Goal: Find specific page/section: Find specific page/section

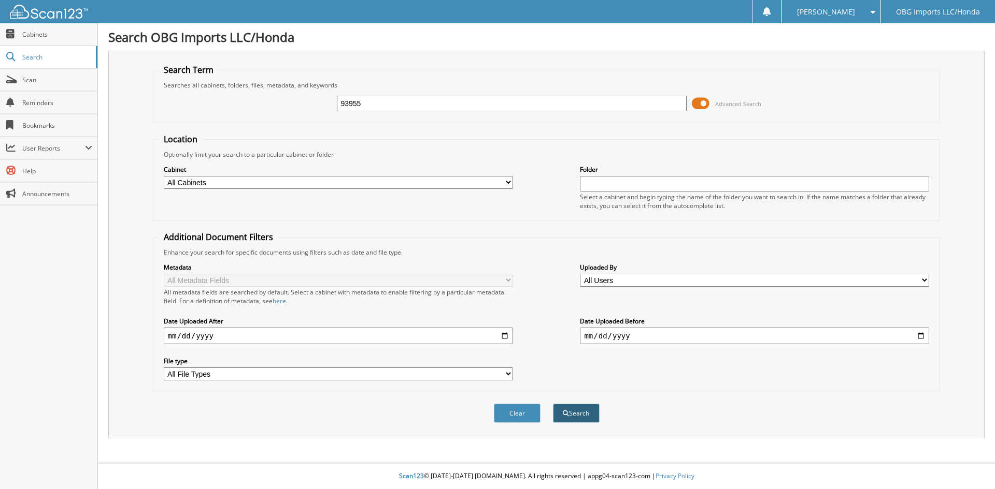
type input "93955"
click at [583, 412] on button "Search" at bounding box center [576, 413] width 47 height 19
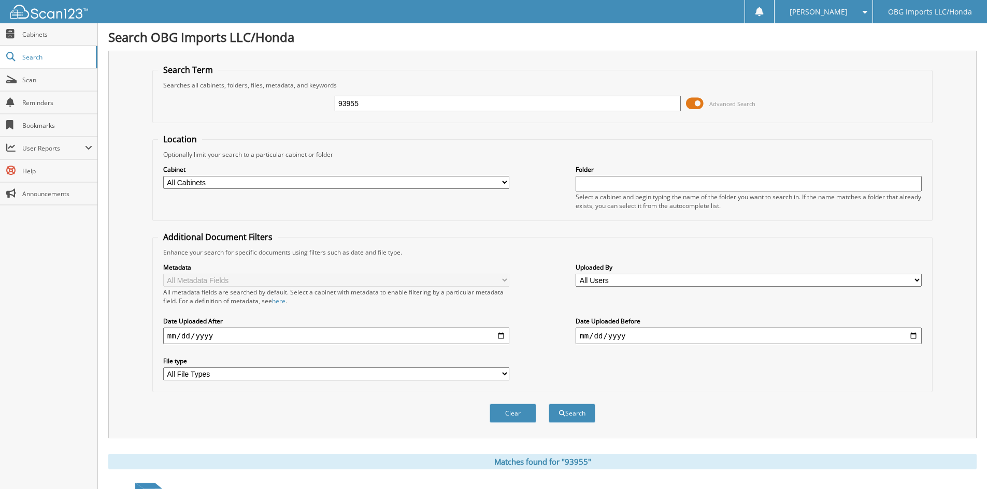
drag, startPoint x: 374, startPoint y: 107, endPoint x: 291, endPoint y: 119, distance: 84.2
click at [291, 119] on fieldset "Search Term Searches all cabinets, folders, files, metadata, and keywords 93955…" at bounding box center [542, 93] width 780 height 59
type input "93981"
click at [581, 410] on button "Search" at bounding box center [572, 413] width 47 height 19
click at [471, 100] on input "93981" at bounding box center [508, 104] width 346 height 16
